Goal: Information Seeking & Learning: Learn about a topic

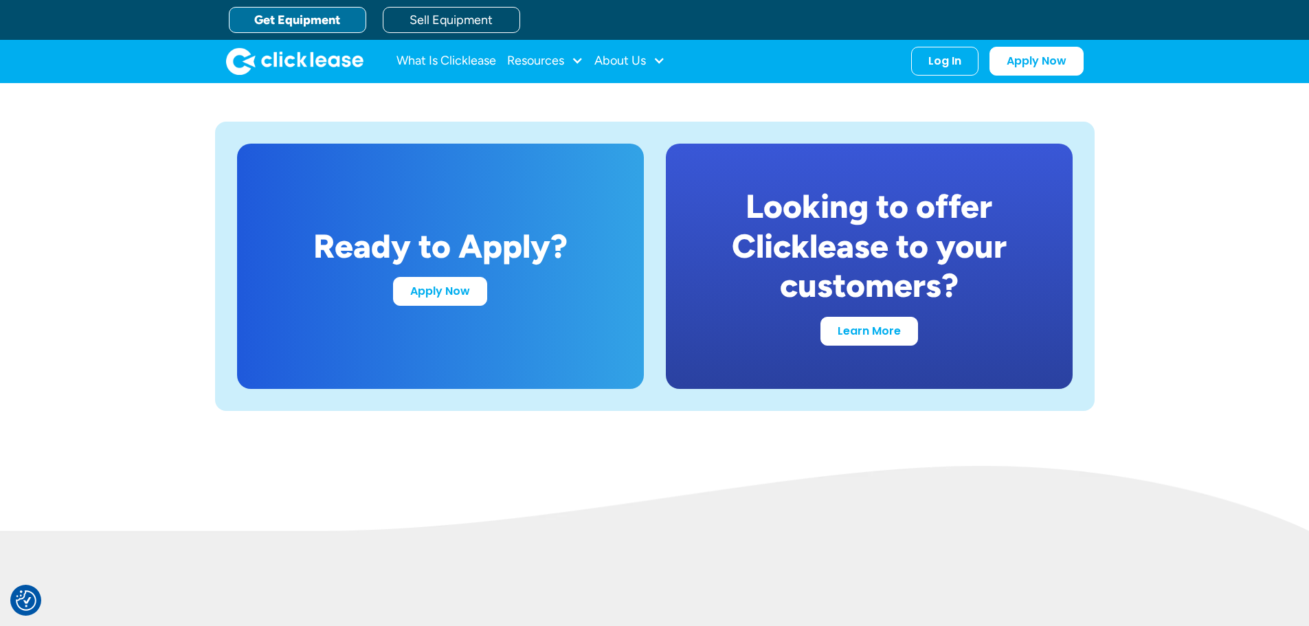
scroll to position [2612, 0]
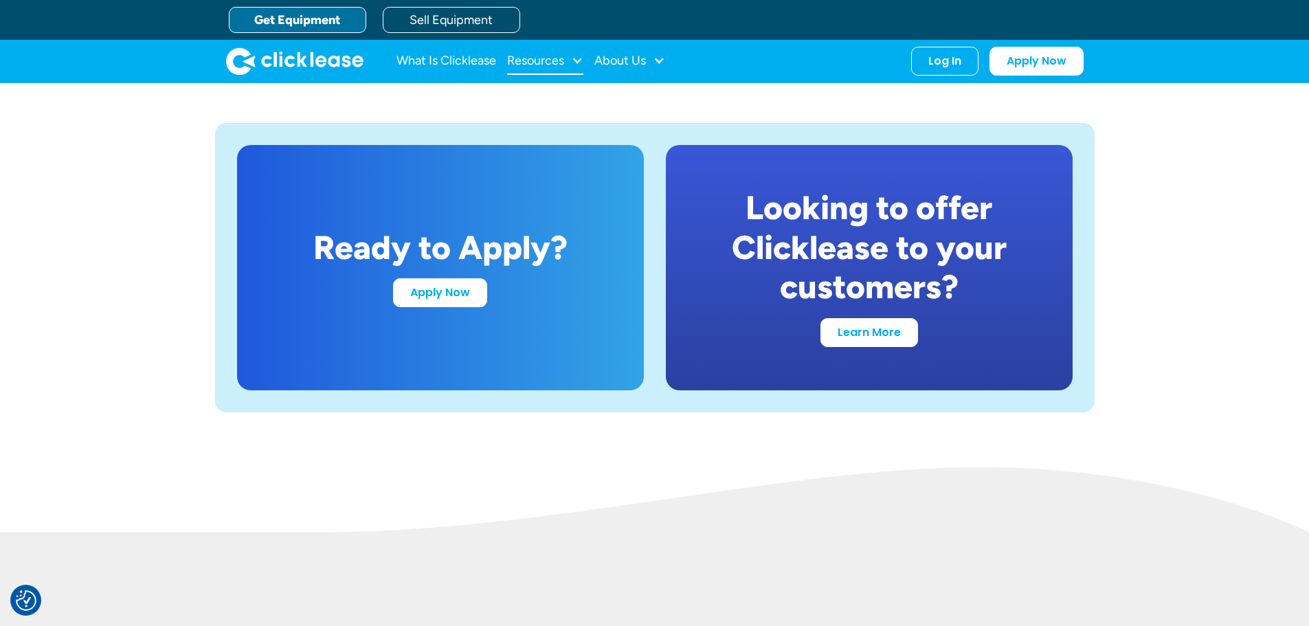
click at [523, 60] on div "Resources" at bounding box center [535, 60] width 57 height 0
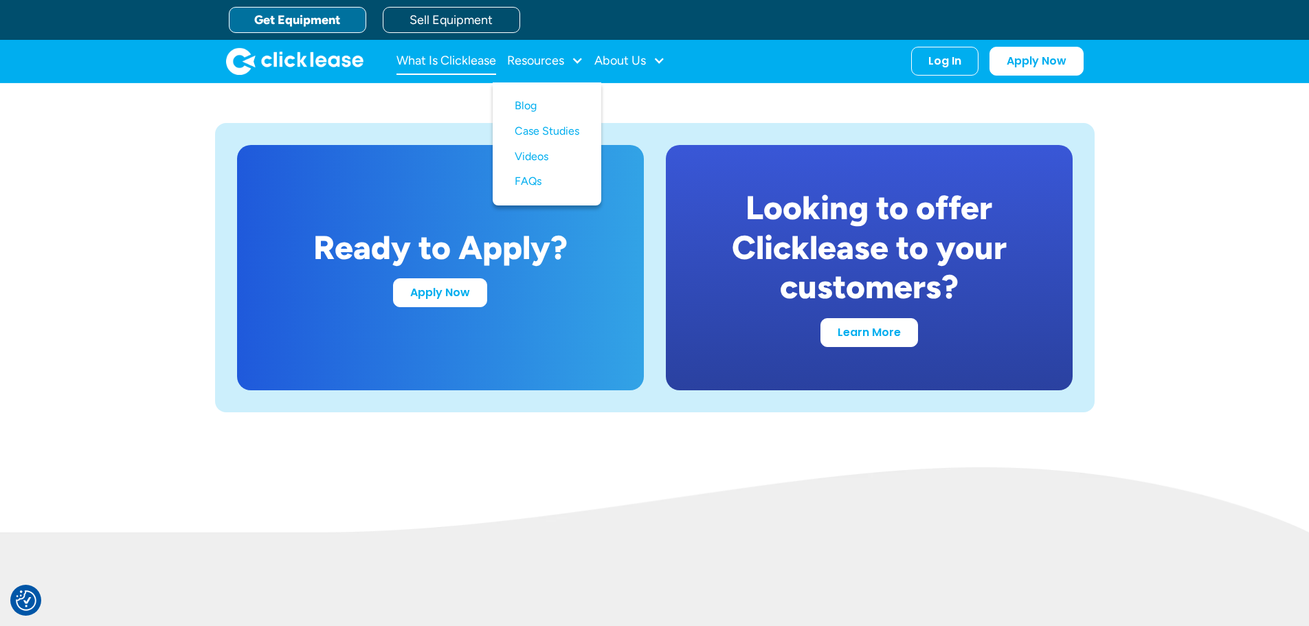
click at [478, 61] on link "What Is Clicklease" at bounding box center [447, 60] width 100 height 27
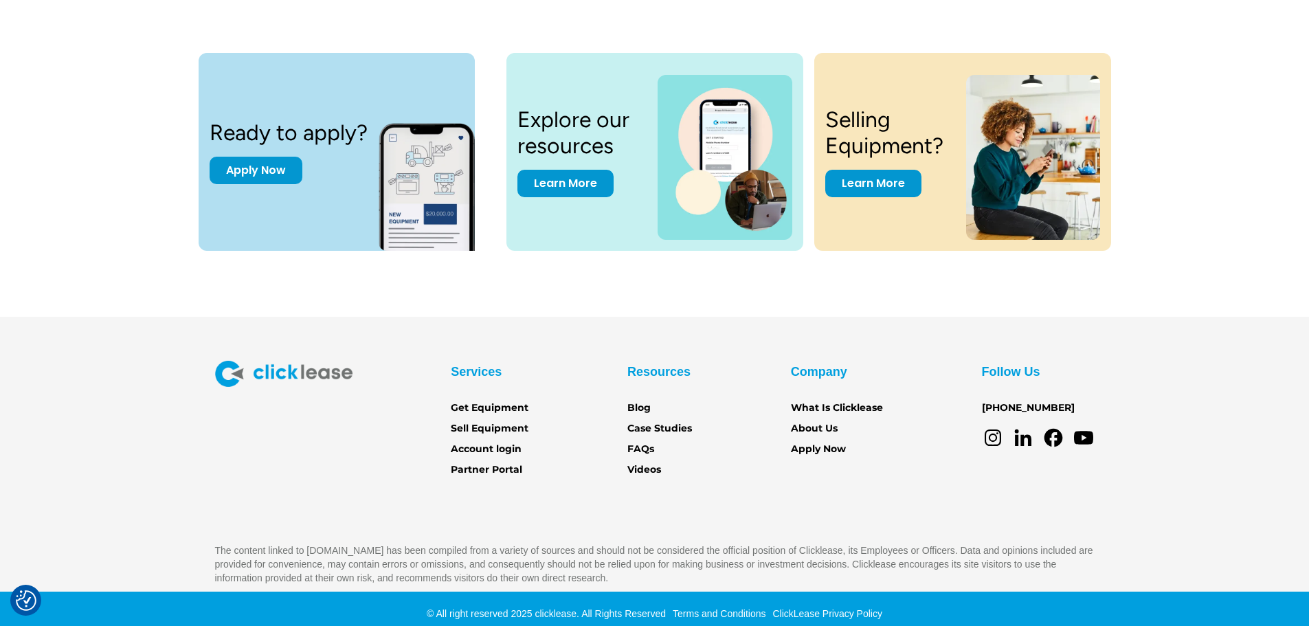
scroll to position [1907, 0]
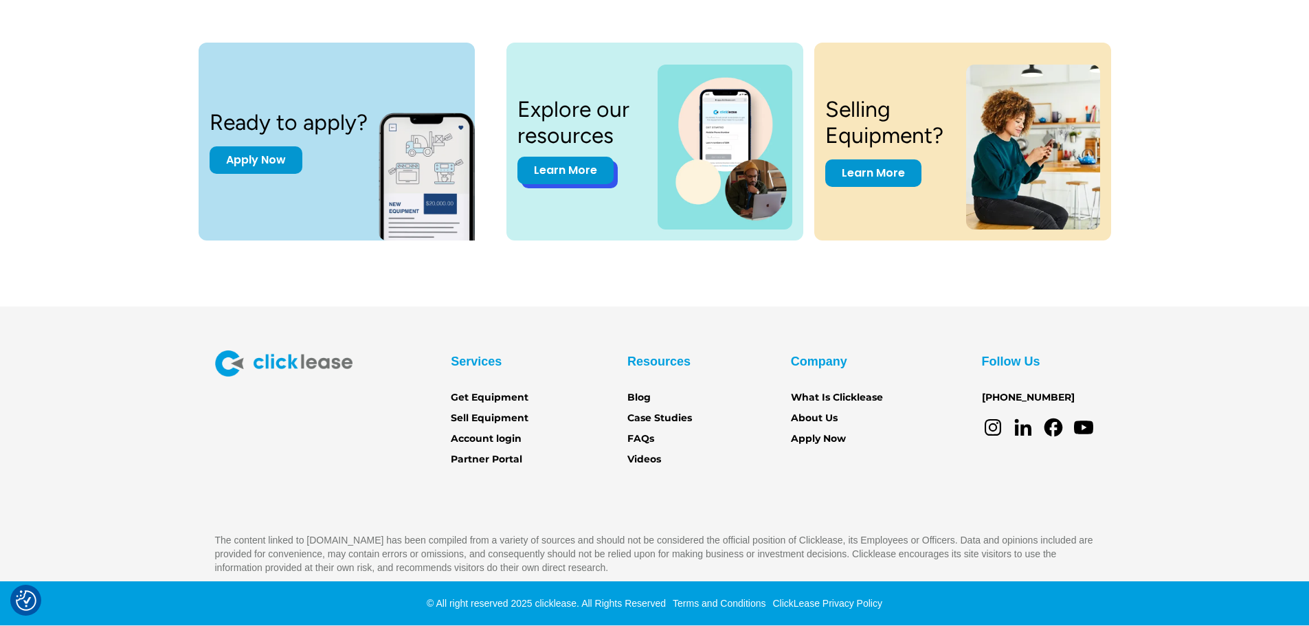
click at [588, 172] on link "Learn More" at bounding box center [566, 170] width 96 height 27
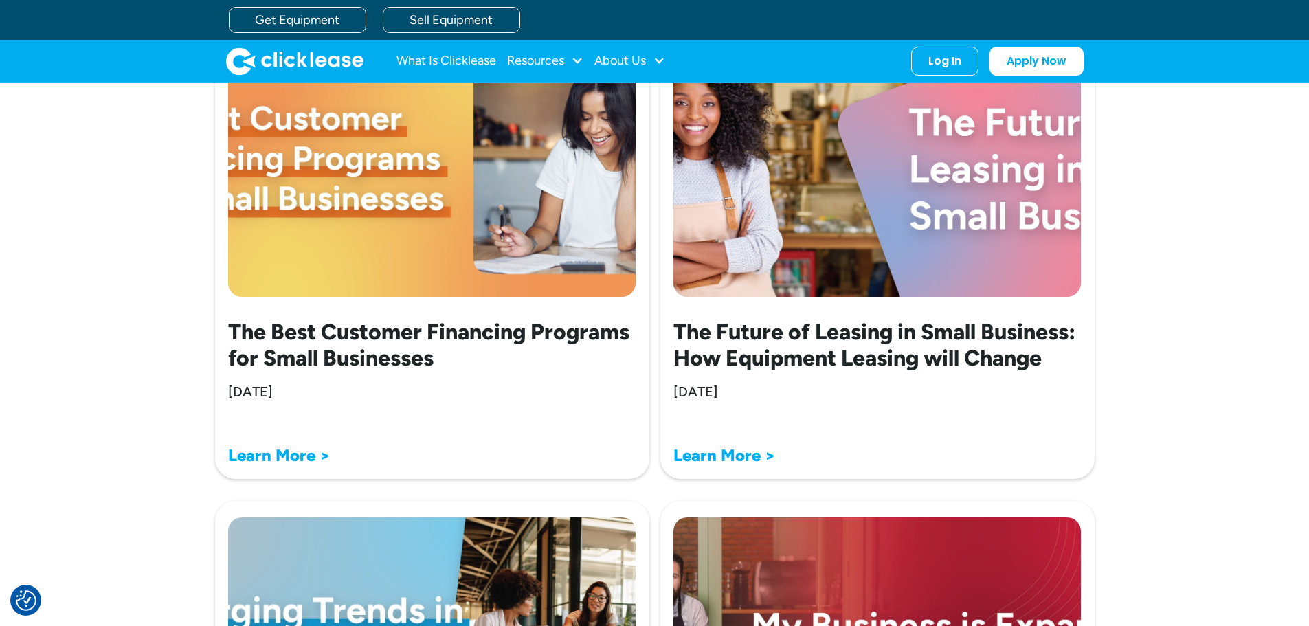
scroll to position [3103, 0]
